Goal: Communication & Community: Answer question/provide support

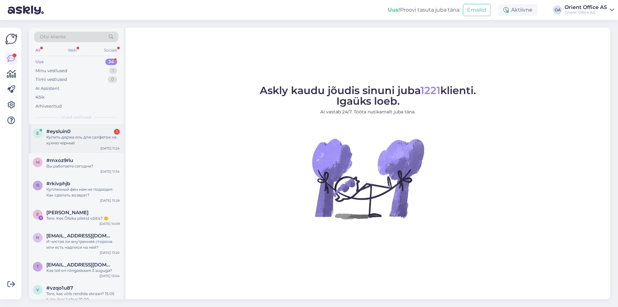
click at [81, 151] on div "e #eysluin0 1 Купить держа ель для салфеток на кухню черный [DATE] 11:24" at bounding box center [76, 138] width 95 height 29
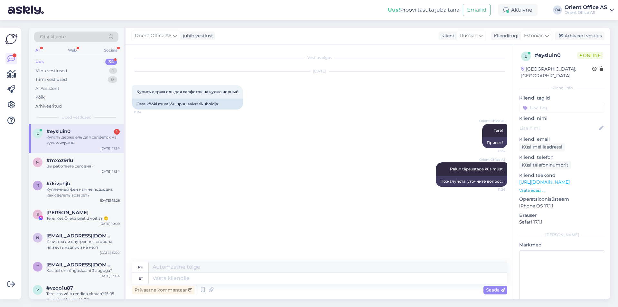
click at [83, 140] on div "Купить держа ель для салфеток на кухню черный" at bounding box center [82, 140] width 73 height 12
drag, startPoint x: 226, startPoint y: 221, endPoint x: 212, endPoint y: 249, distance: 31.4
click at [225, 220] on div "Vestlus algas [DATE] Купить держа ель для салфеток на кухню черный 11:24 Osta k…" at bounding box center [322, 153] width 381 height 205
drag, startPoint x: 196, startPoint y: 272, endPoint x: 194, endPoint y: 276, distance: 4.3
click at [196, 273] on div "ru et" at bounding box center [319, 272] width 375 height 22
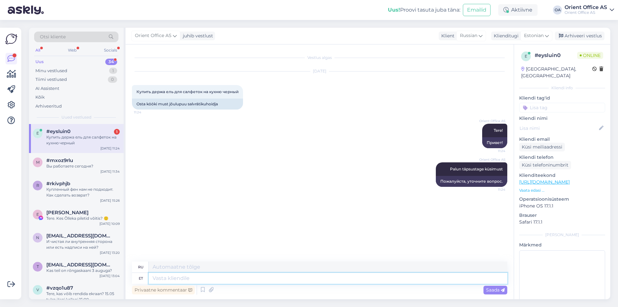
drag, startPoint x: 194, startPoint y: 276, endPoint x: 127, endPoint y: 207, distance: 95.8
click at [194, 275] on textarea at bounding box center [328, 278] width 359 height 11
click at [86, 180] on div "r #rkivphjb Купленный фен нам не подходит. Как сделать возврат? Jul 12 15:26" at bounding box center [76, 190] width 95 height 29
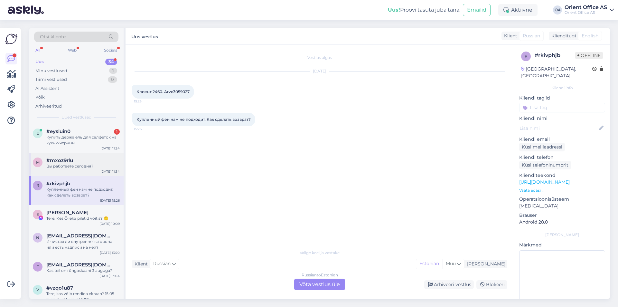
click at [81, 161] on div "#mxoz9rlu" at bounding box center [82, 160] width 73 height 6
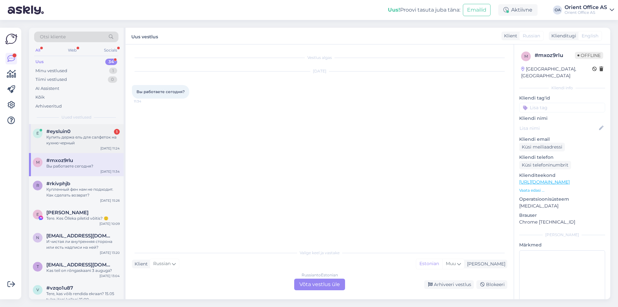
click at [82, 129] on div "#eysluin0 1" at bounding box center [82, 131] width 73 height 6
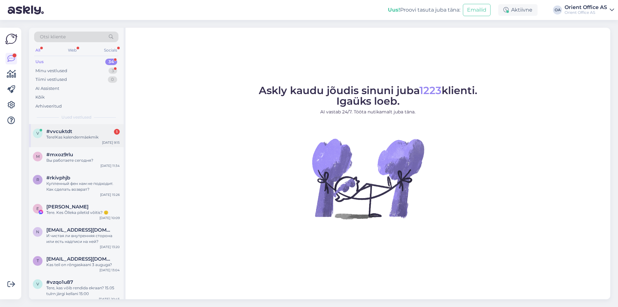
click at [73, 137] on div "Tere!Kas kalendermäekmik" at bounding box center [82, 137] width 73 height 6
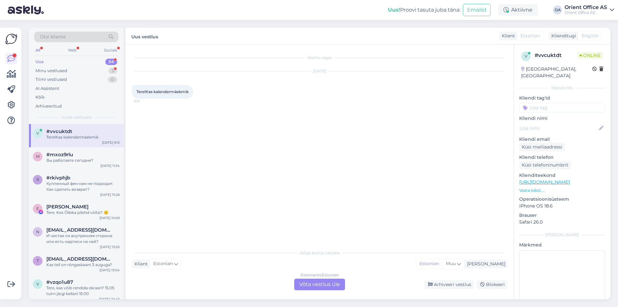
drag, startPoint x: 332, startPoint y: 282, endPoint x: 327, endPoint y: 284, distance: 5.0
click at [331, 282] on div "Estonian to Estonian Võta vestlus üle" at bounding box center [319, 284] width 51 height 12
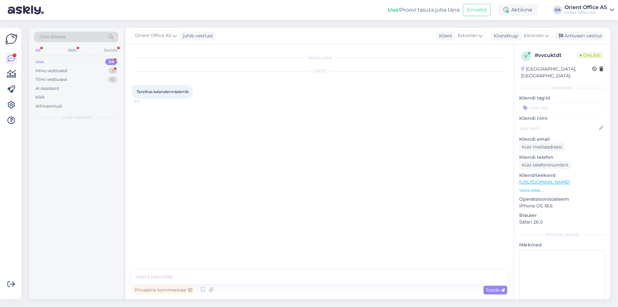
click at [324, 286] on div "Privaatne kommentaar Saada" at bounding box center [319, 290] width 375 height 12
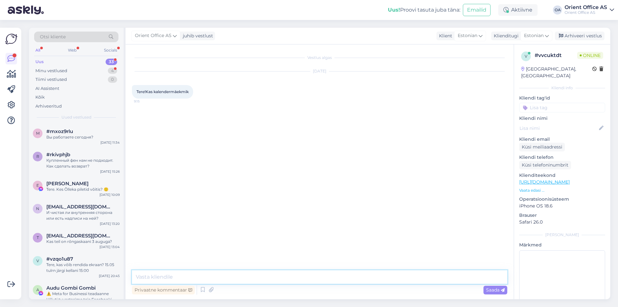
click at [320, 280] on textarea at bounding box center [319, 277] width 375 height 14
type textarea "tere!"
click at [169, 277] on textarea at bounding box center [319, 277] width 375 height 14
type textarea "Saab tellida :)"
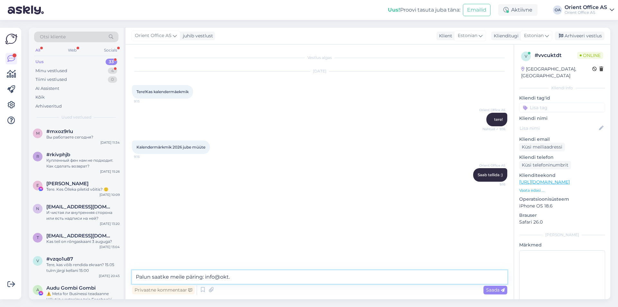
type textarea "Palun saatke meile päring: info@okt.e"
type textarea "info@okt.ee"
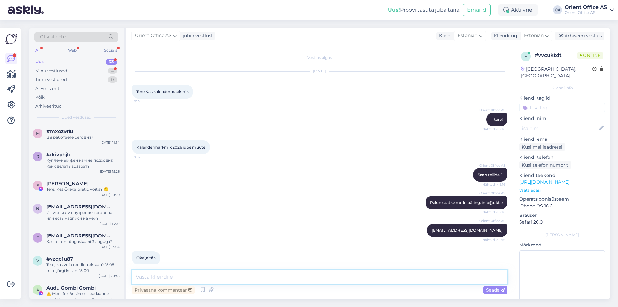
scroll to position [7, 0]
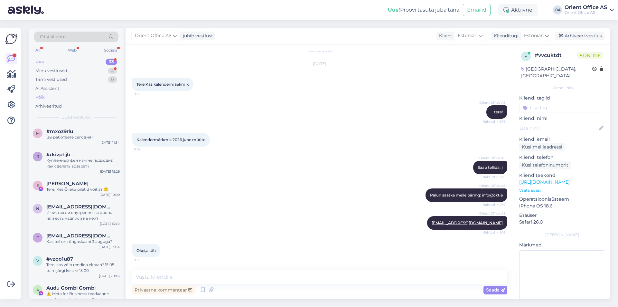
click at [41, 95] on div "Kõik" at bounding box center [39, 97] width 9 height 6
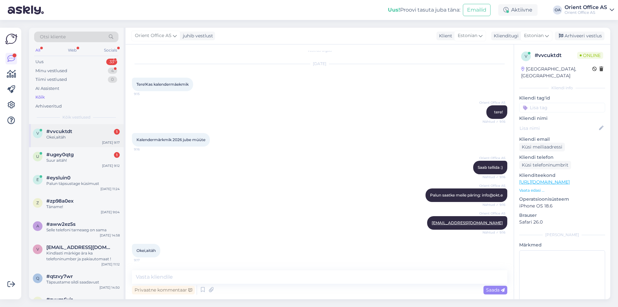
click at [75, 135] on div "Okei,aitäh" at bounding box center [82, 137] width 73 height 6
click at [75, 155] on div "#ugey0qtg 1" at bounding box center [82, 155] width 73 height 6
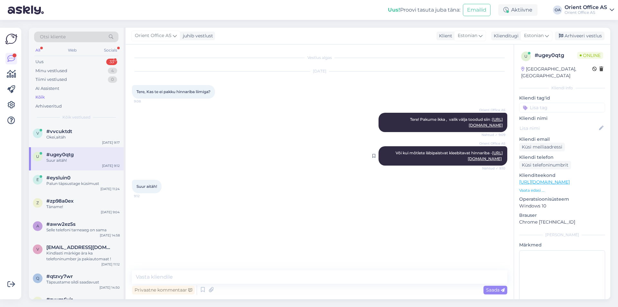
click at [493, 157] on link "https://kontorikaubad.ee/search?key=hinnariba" at bounding box center [485, 155] width 35 height 11
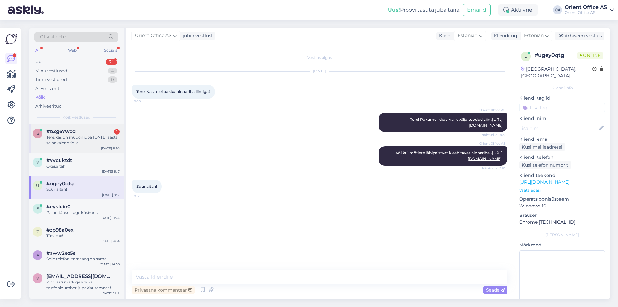
click at [82, 136] on div "Tere,kas on müügil juba 2026 aasta seinakalendrid ja raamatkalendrid" at bounding box center [82, 140] width 73 height 12
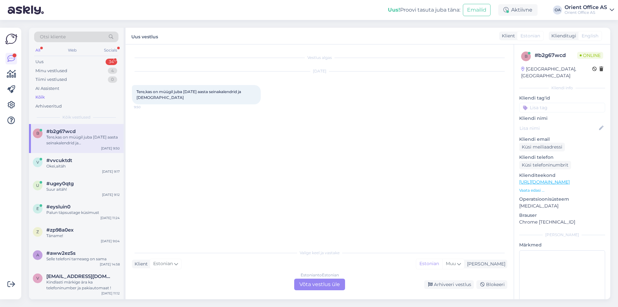
click at [323, 278] on div "Valige keel ja vastake Klient Estonian Mina Estonian Muu Estonian to Estonian V…" at bounding box center [319, 268] width 375 height 44
drag, startPoint x: 317, startPoint y: 280, endPoint x: 313, endPoint y: 281, distance: 4.6
click at [317, 280] on div "Estonian to Estonian Võta vestlus üle" at bounding box center [319, 284] width 51 height 12
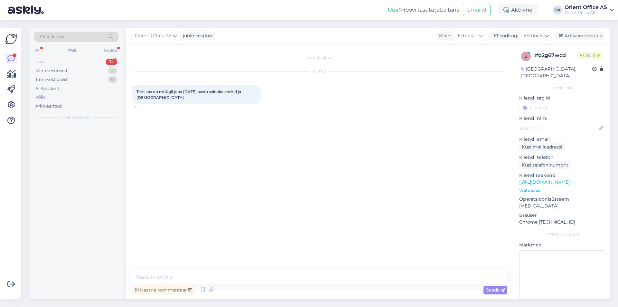
click at [313, 281] on textarea at bounding box center [319, 277] width 375 height 14
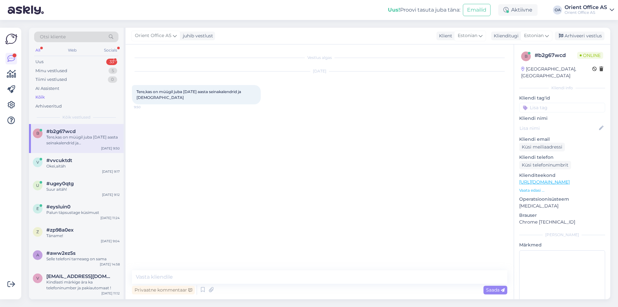
click at [312, 281] on textarea at bounding box center [319, 277] width 375 height 14
type textarea "Tere!"
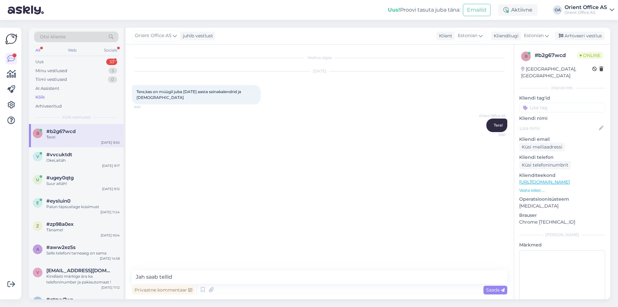
type textarea "Jah saab tellida"
type textarea "Palun saatke meile email: info@okt.ee"
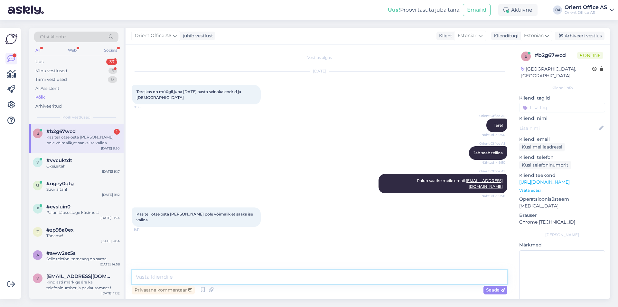
click at [193, 273] on textarea at bounding box center [319, 277] width 375 height 14
click at [185, 274] on textarea at bounding box center [319, 277] width 375 height 14
type textarea "sAA"
type textarea "Hetkel kõiki ei ole veel väljas"
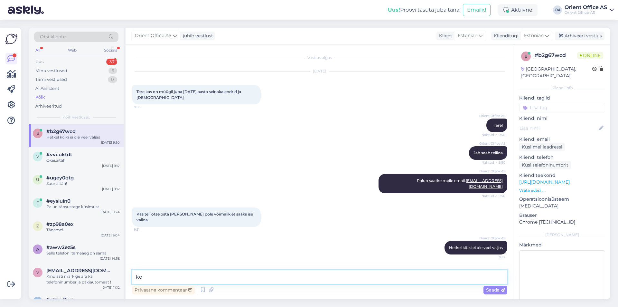
type textarea "k"
type textarea "Paar päeva läheb veel"
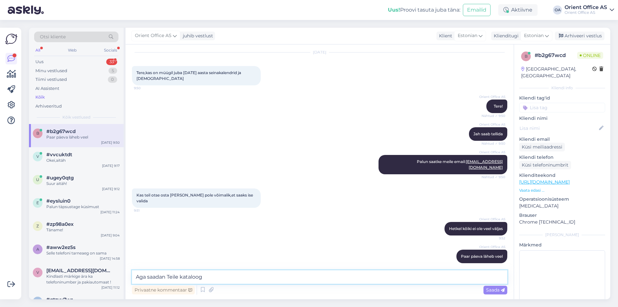
type textarea "Aga saadan Teile kataloogi"
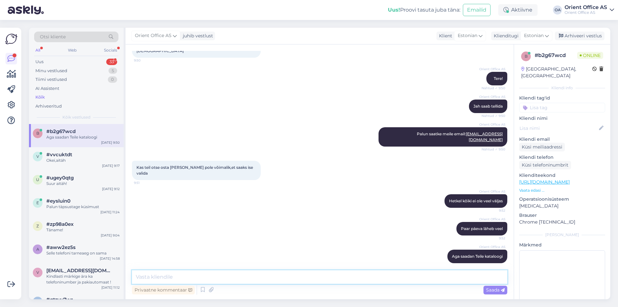
click at [263, 280] on textarea at bounding box center [319, 277] width 375 height 14
paste textarea "https://online.flippingbook.com/view/186343211/"
type textarea "https://online.flippingbook.com/view/186343211/"
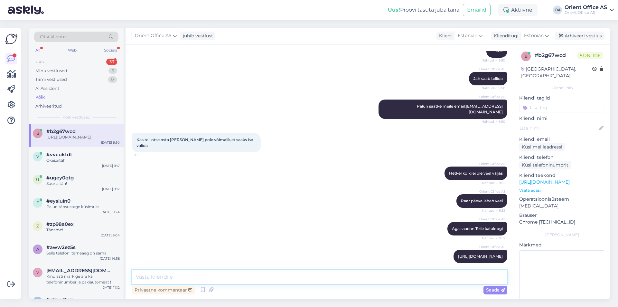
click at [281, 282] on textarea at bounding box center [319, 277] width 375 height 14
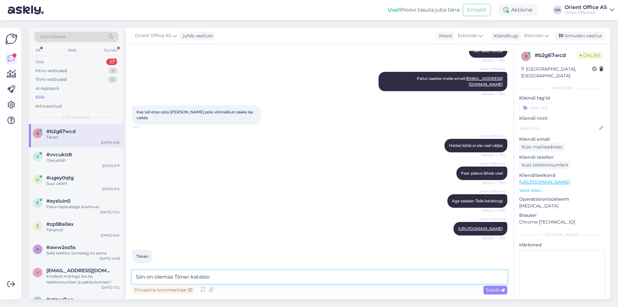
type textarea "Siin on olemas Timer kataloog"
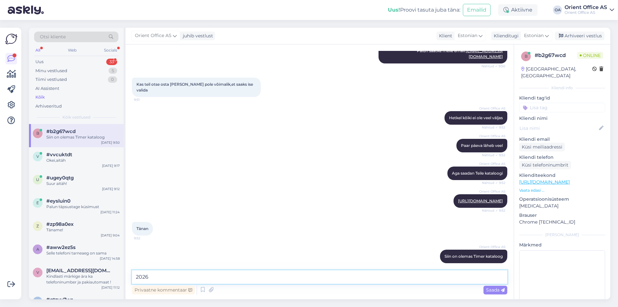
type textarea "2026."
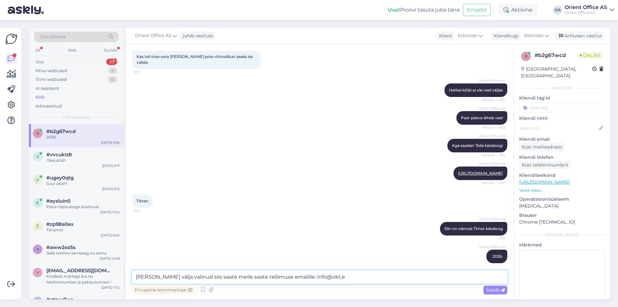
type textarea "Kui olete välja valinud siis saate meile saate tellimuse emailile: info@okt.ee"
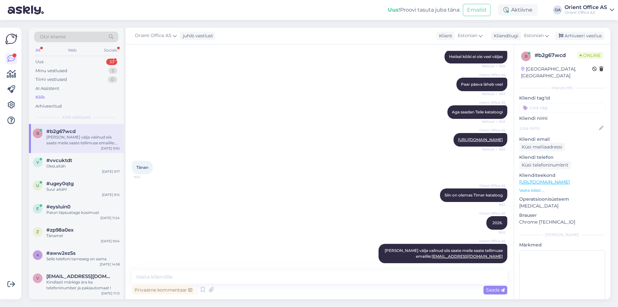
click at [43, 99] on div "Kõik" at bounding box center [39, 97] width 9 height 6
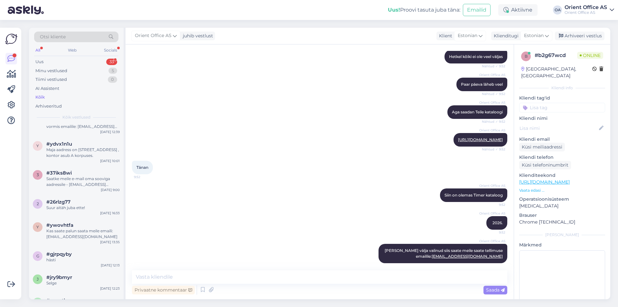
scroll to position [0, 0]
